Goal: Transaction & Acquisition: Download file/media

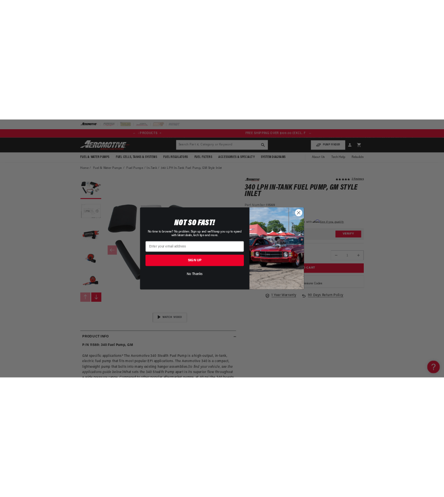
scroll to position [0, 320]
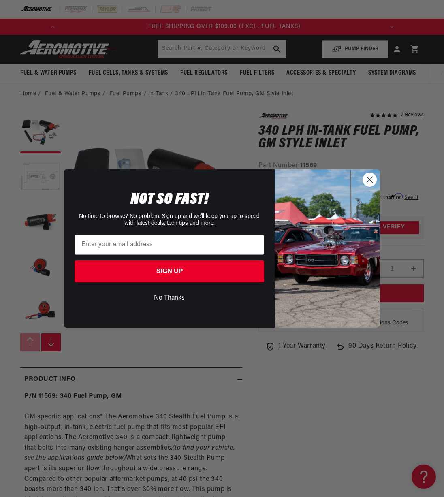
click at [375, 178] on circle "Close dialog" at bounding box center [369, 179] width 13 height 13
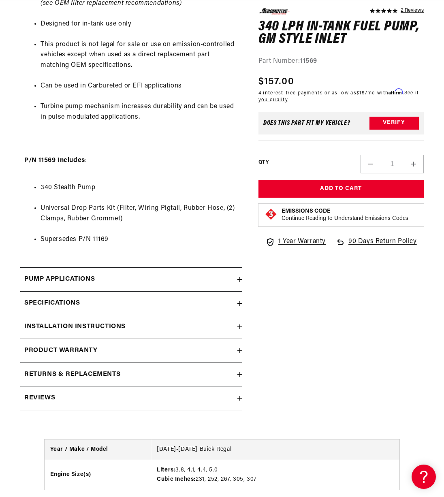
scroll to position [0, 0]
click at [40, 288] on summary "Pump Applications" at bounding box center [131, 279] width 222 height 23
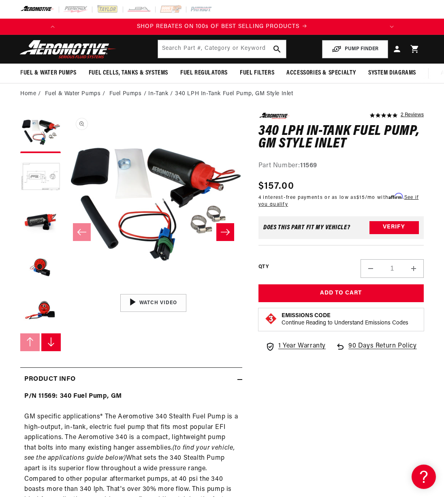
scroll to position [0, 0]
click at [157, 95] on li "In-Tank" at bounding box center [161, 94] width 27 height 9
click at [156, 97] on li "In-Tank" at bounding box center [161, 94] width 27 height 9
click at [124, 96] on link "Fuel Pumps" at bounding box center [125, 94] width 32 height 9
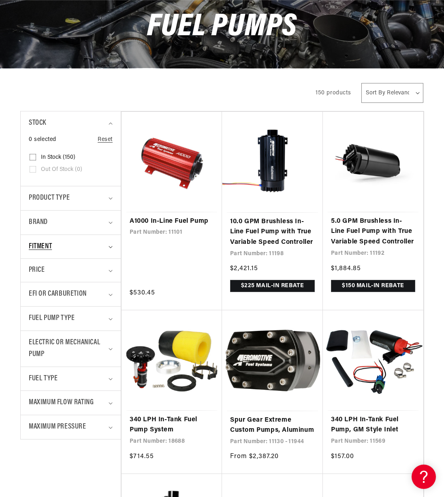
click at [76, 243] on div "Fitment" at bounding box center [67, 247] width 77 height 12
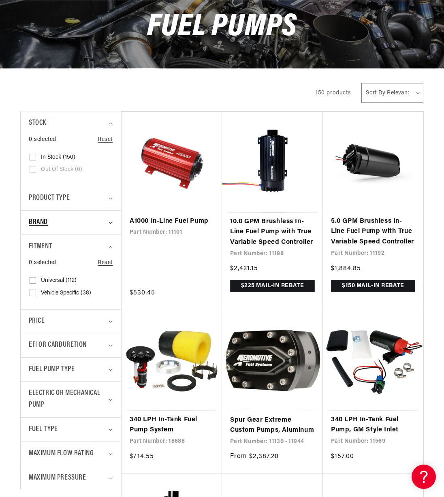
click at [82, 215] on summary "Brand" at bounding box center [71, 223] width 84 height 24
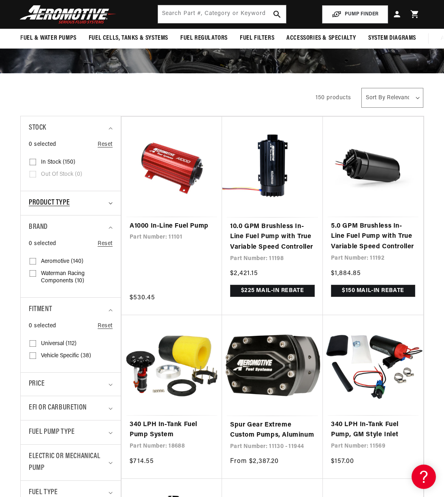
scroll to position [93, 0]
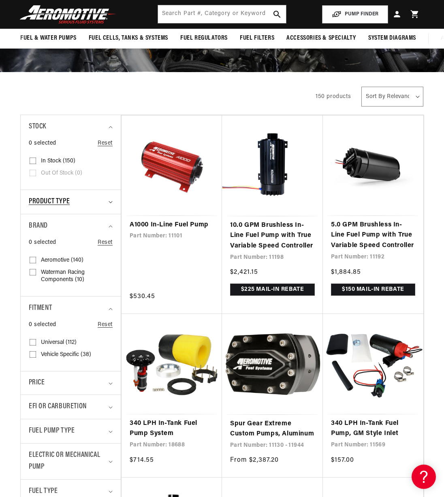
click at [94, 202] on div "Product type" at bounding box center [67, 202] width 77 height 12
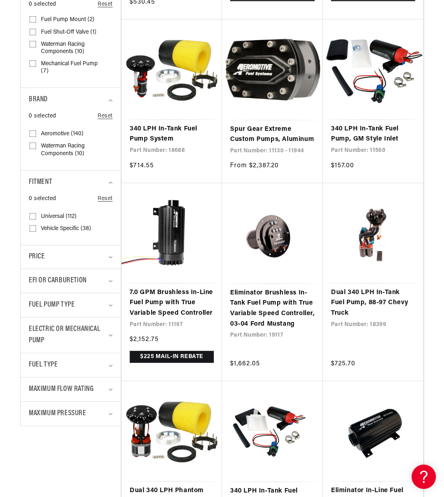
scroll to position [0, 0]
click at [41, 303] on span "Fuel Pump Type" at bounding box center [52, 305] width 46 height 12
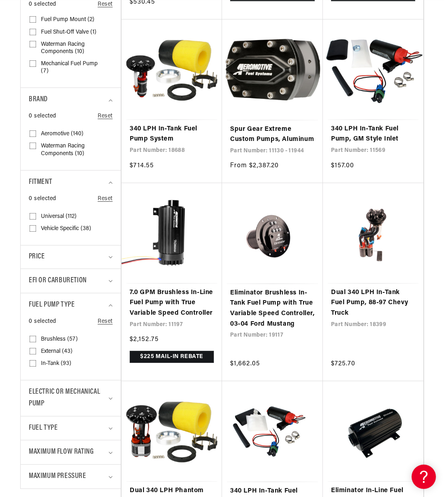
click at [34, 364] on input "In-Tank (93) In-Tank (93 products)" at bounding box center [33, 365] width 6 height 6
checkbox input "true"
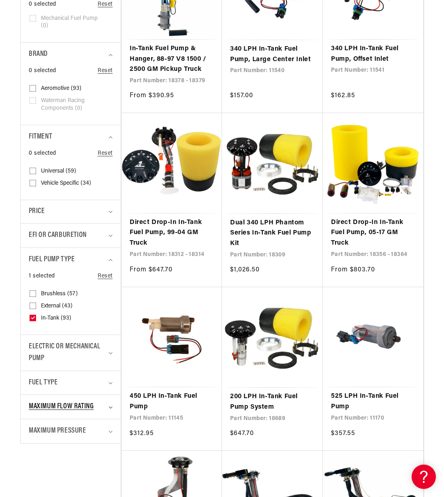
click at [51, 408] on span "Maximum Flow Rating" at bounding box center [61, 407] width 65 height 12
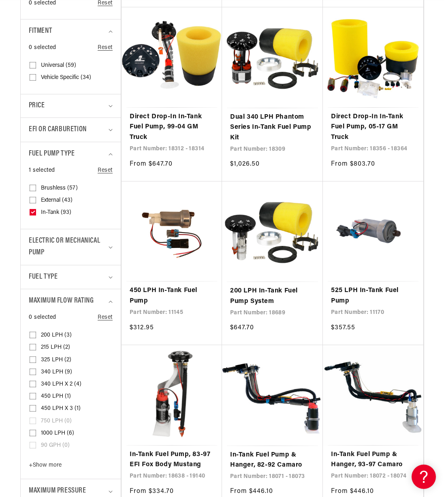
click at [34, 397] on input "450 LPH (1) 450 LPH (1 product)" at bounding box center [33, 398] width 6 height 6
checkbox input "true"
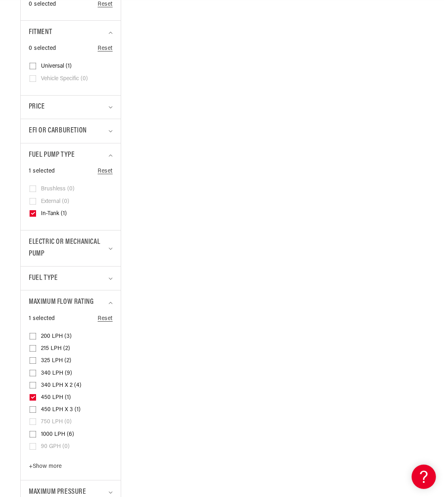
click at [33, 373] on input "340 LPH (9) 340 LPH (9 products)" at bounding box center [33, 374] width 6 height 6
checkbox input "true"
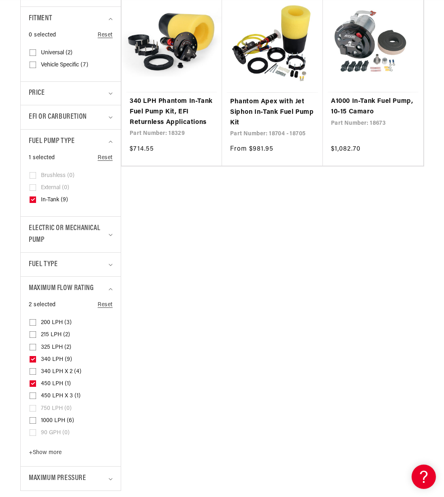
click at [31, 385] on icon at bounding box center [33, 383] width 4 height 3
click at [30, 385] on input "450 LPH (1) 450 LPH (1 product)" at bounding box center [33, 385] width 6 height 6
checkbox input "false"
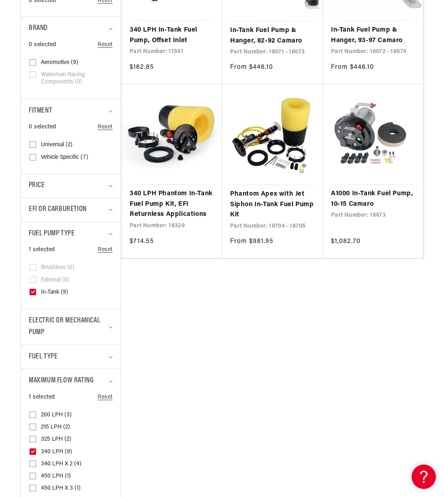
click at [33, 440] on input "325 LPH (2) 325 LPH (2 products)" at bounding box center [33, 440] width 6 height 6
checkbox input "true"
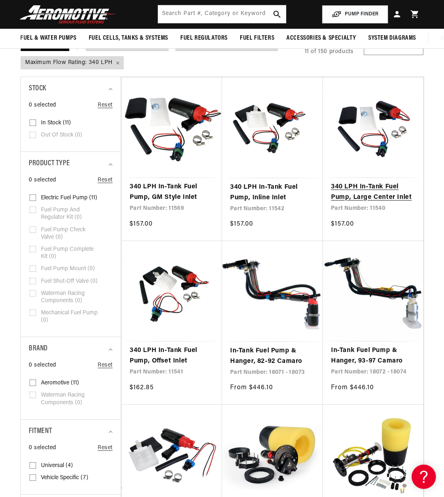
scroll to position [0, 320]
click at [359, 188] on link "340 LPH In-Tank Fuel Pump, Large Center Inlet" at bounding box center [373, 192] width 84 height 21
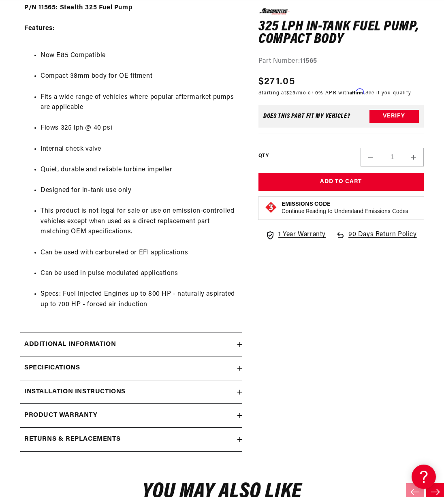
scroll to position [369, 0]
click at [76, 368] on h2 "Specifications" at bounding box center [51, 368] width 55 height 11
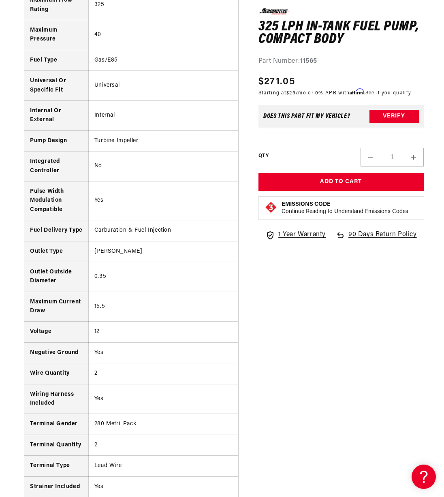
scroll to position [0, 320]
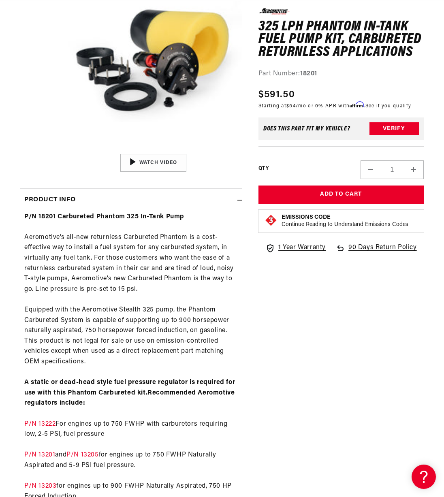
scroll to position [140, 0]
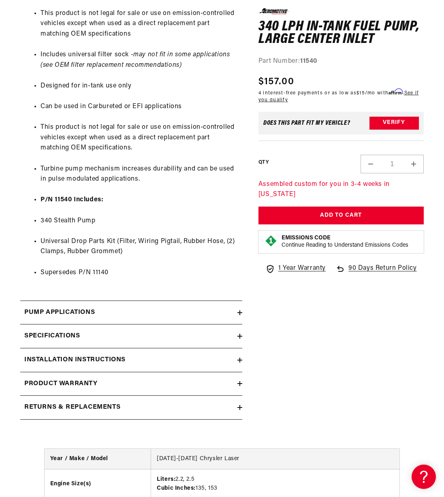
scroll to position [632, 0]
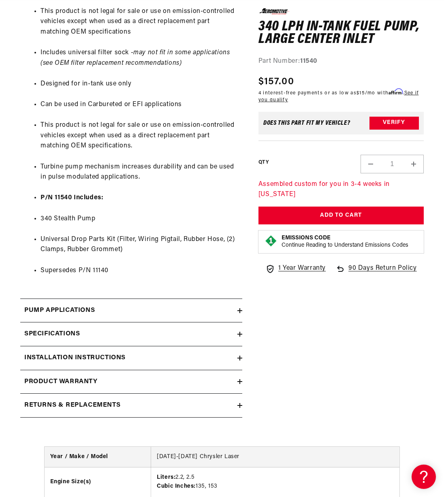
click at [110, 312] on div "Pump Applications" at bounding box center [128, 310] width 217 height 11
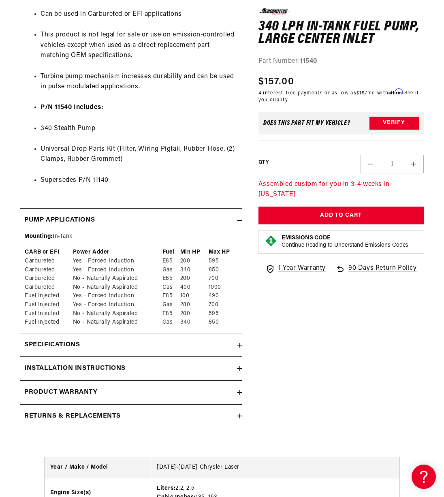
scroll to position [725, 0]
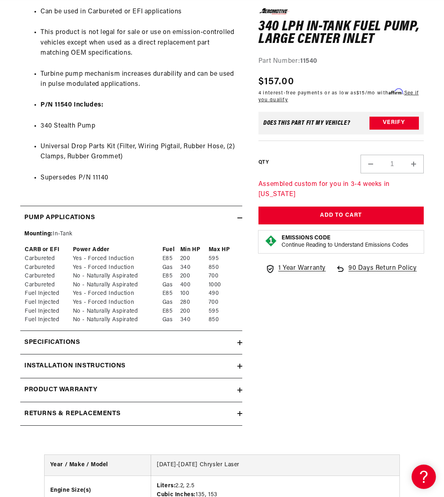
click at [198, 371] on summary "Installation Instructions" at bounding box center [131, 365] width 222 height 23
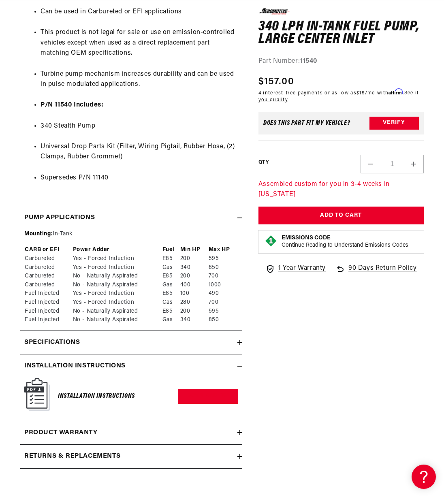
scroll to position [0, 0]
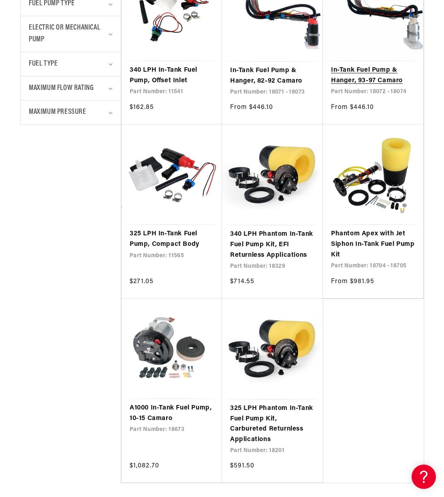
scroll to position [0, 278]
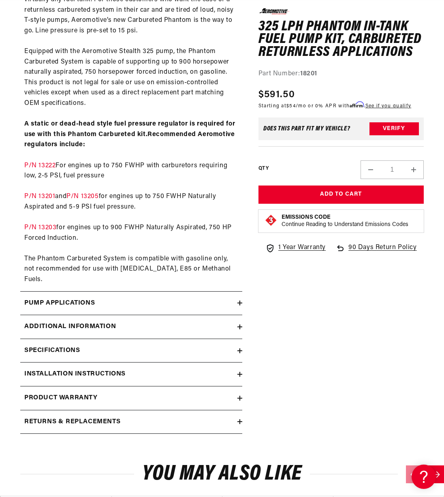
scroll to position [399, 0]
click at [87, 369] on h2 "Installation Instructions" at bounding box center [74, 374] width 101 height 11
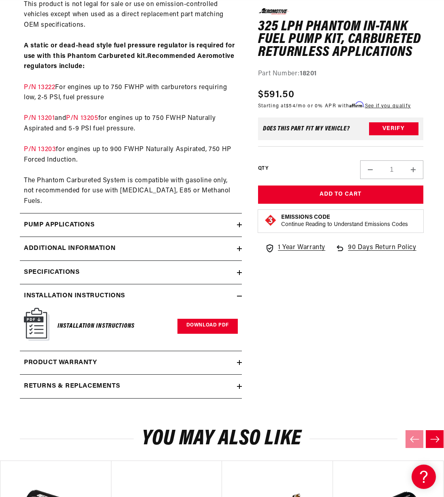
scroll to position [0, 320]
click at [209, 319] on link "Download PDF" at bounding box center [207, 326] width 60 height 15
